Goal: Information Seeking & Learning: Learn about a topic

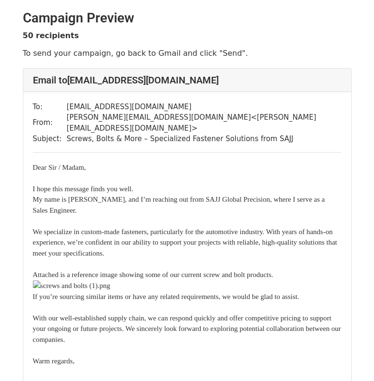
click at [163, 172] on div "I hope this message finds you well." at bounding box center [187, 182] width 309 height 21
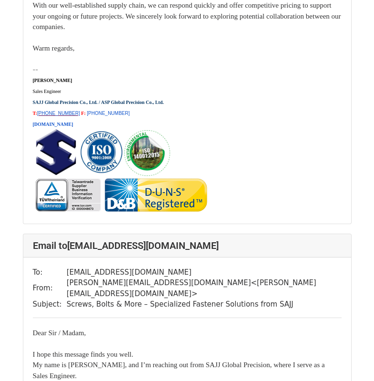
scroll to position [13320, 0]
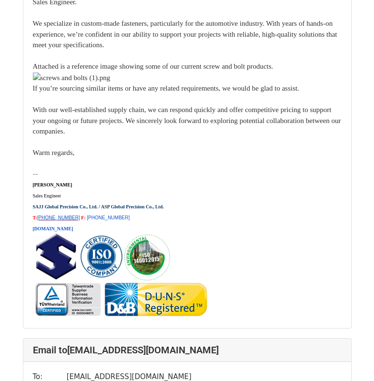
scroll to position [18581, 0]
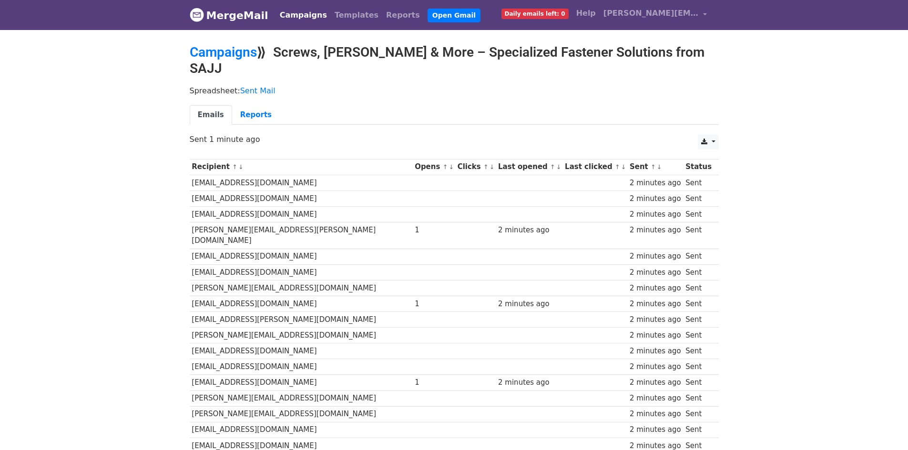
click at [250, 20] on link "MergeMail" at bounding box center [229, 15] width 79 height 20
click at [226, 18] on link "MergeMail" at bounding box center [229, 15] width 79 height 20
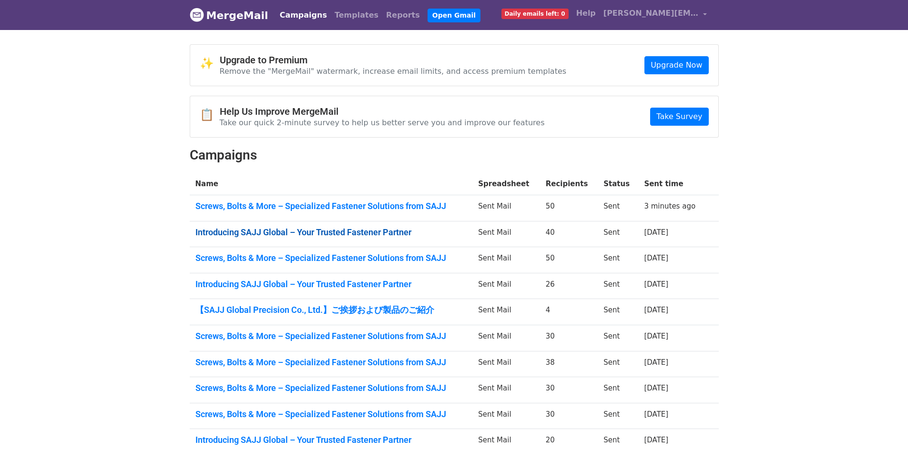
click at [409, 231] on link "Introducing SAJJ Global – Your Trusted Fastener Partner" at bounding box center [331, 232] width 272 height 10
click at [301, 307] on link "【SAJJ Global Precision Co., Ltd.】ご挨拶および製品のご紹介" at bounding box center [331, 310] width 272 height 10
click at [296, 284] on link "Introducing SAJJ Global – Your Trusted Fastener Partner" at bounding box center [331, 284] width 272 height 10
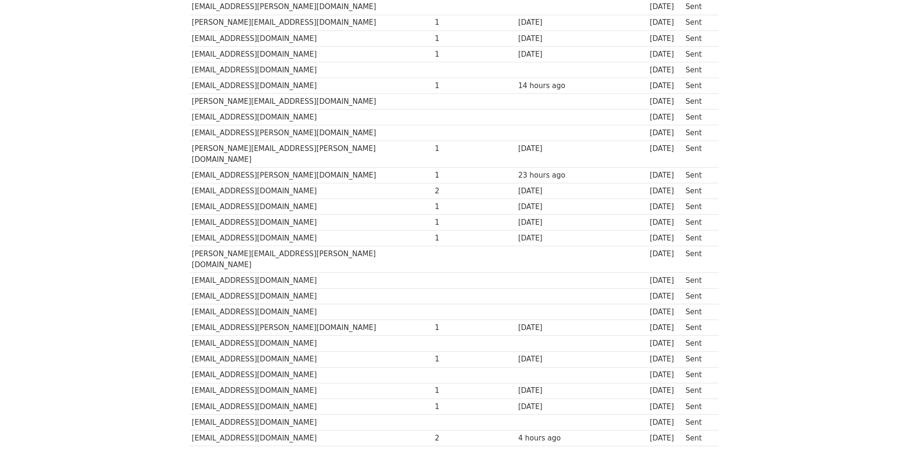
scroll to position [424, 0]
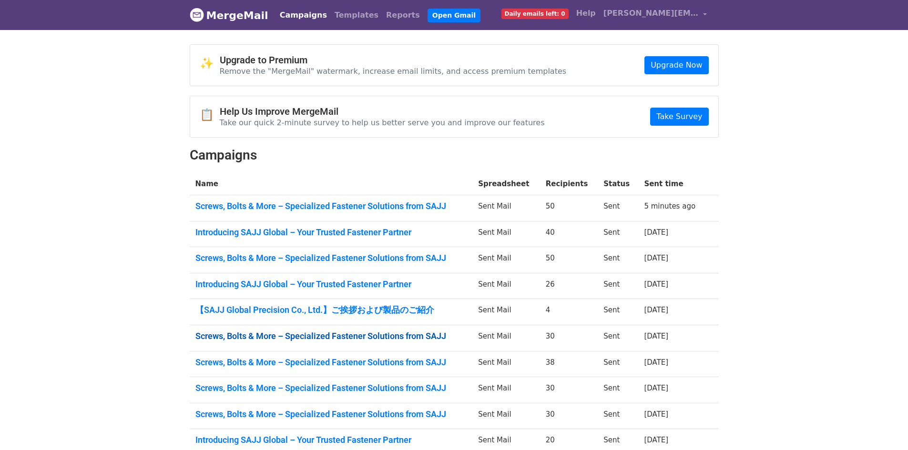
click at [373, 334] on link "Screws, Bolts & More – Specialized Fastener Solutions from SAJJ" at bounding box center [331, 336] width 272 height 10
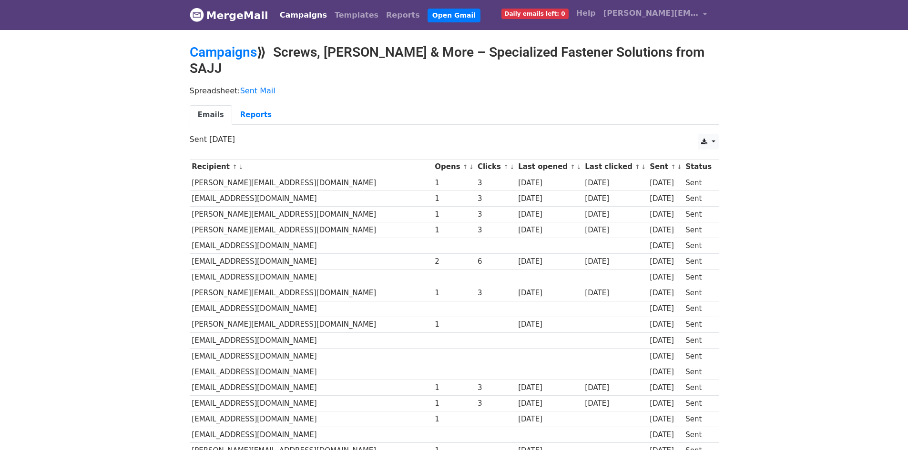
click at [226, 18] on link "MergeMail" at bounding box center [229, 15] width 79 height 20
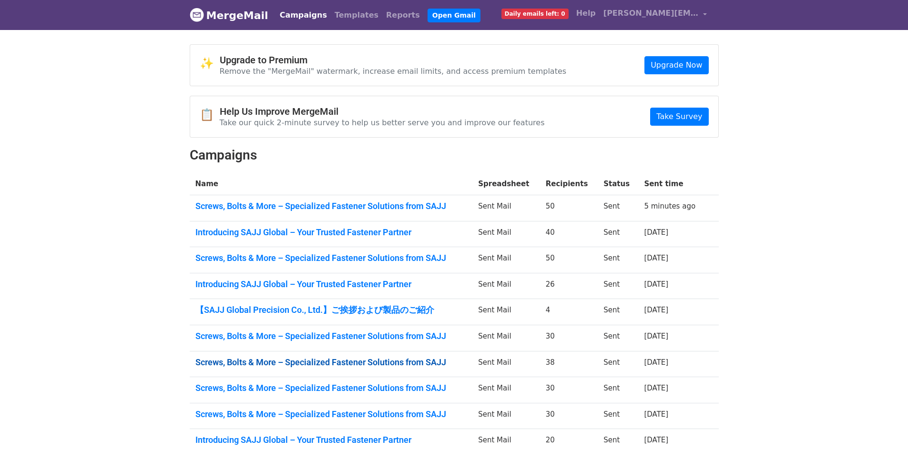
click at [425, 363] on link "Screws, Bolts & More – Specialized Fastener Solutions from SAJJ" at bounding box center [331, 362] width 272 height 10
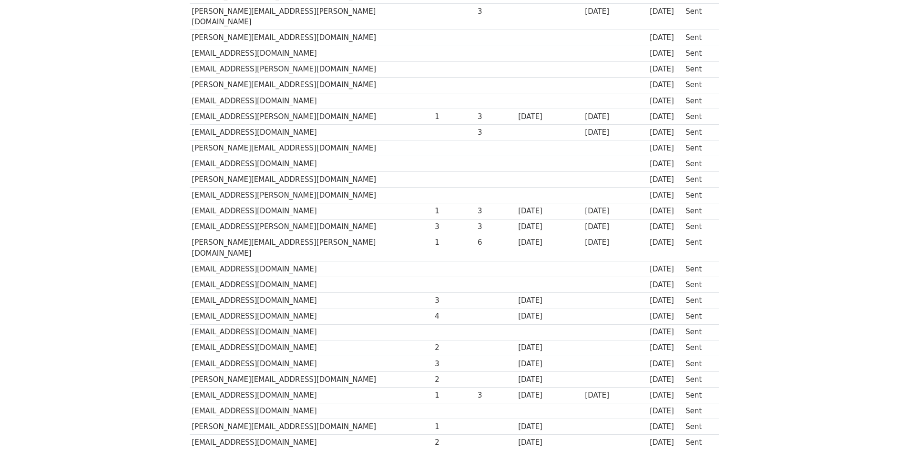
scroll to position [381, 0]
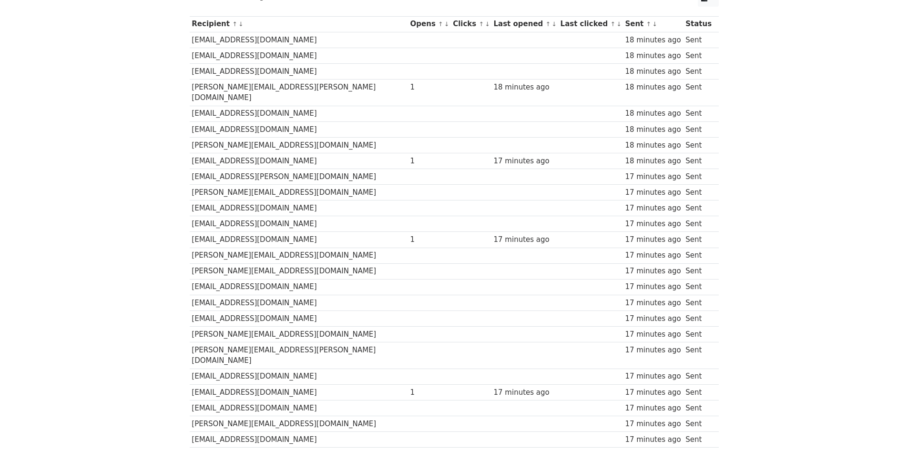
click at [572, 201] on td at bounding box center [590, 209] width 65 height 16
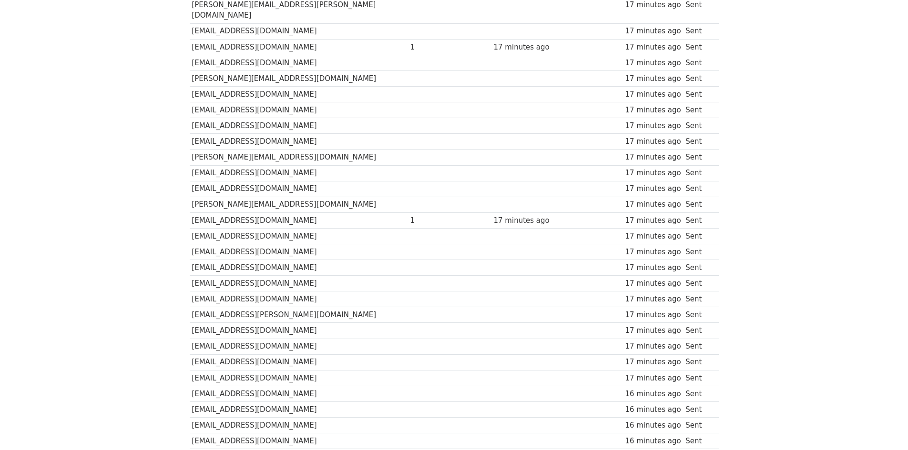
scroll to position [581, 0]
